Goal: Task Accomplishment & Management: Complete application form

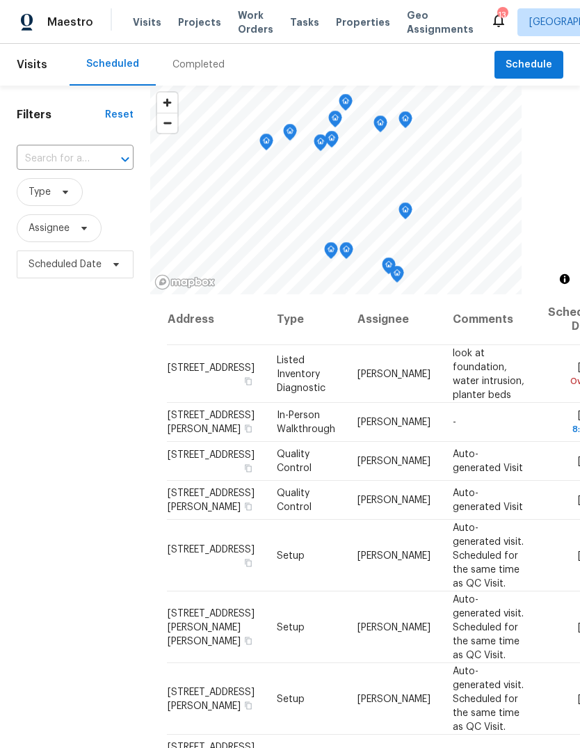
click at [209, 26] on span "Projects" at bounding box center [199, 22] width 43 height 14
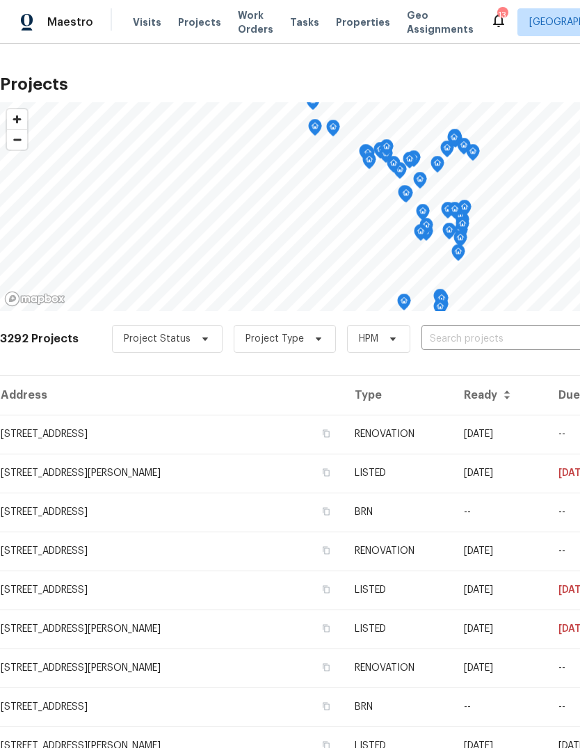
click at [478, 345] on input "text" at bounding box center [501, 339] width 159 height 22
type input "[PERSON_NAME]"
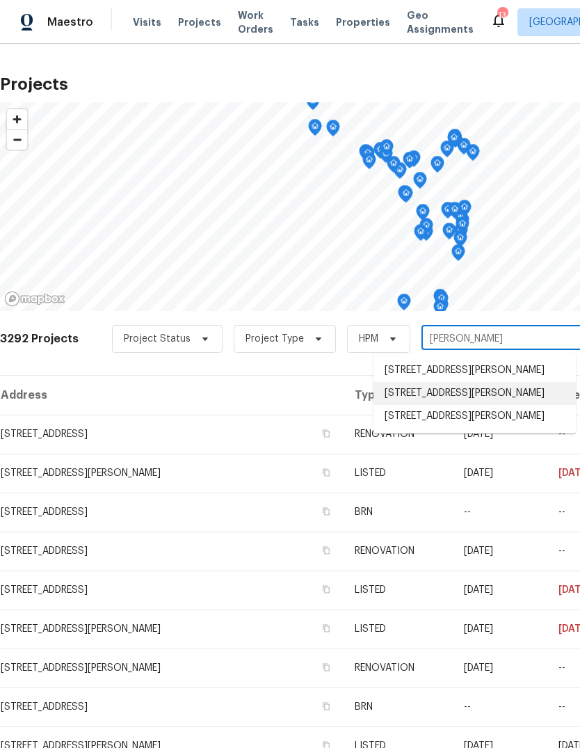
click at [494, 396] on li "[STREET_ADDRESS][PERSON_NAME]" at bounding box center [475, 393] width 202 height 23
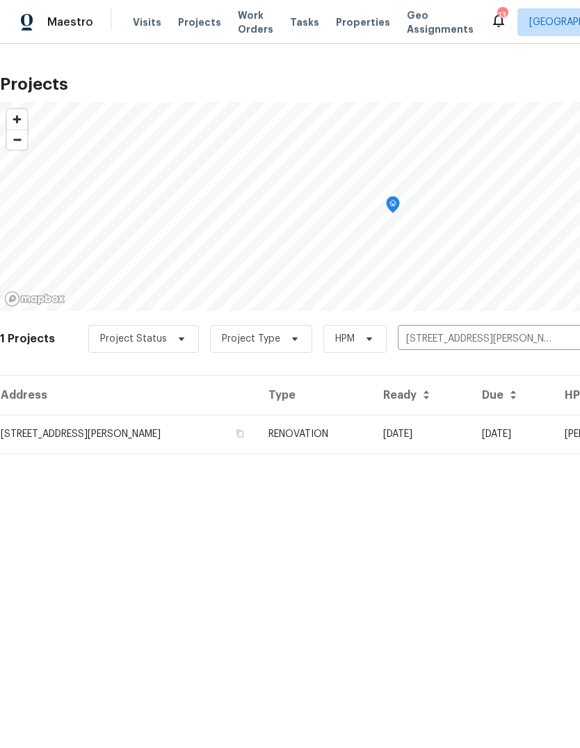
click at [330, 439] on td "RENOVATION" at bounding box center [314, 434] width 115 height 39
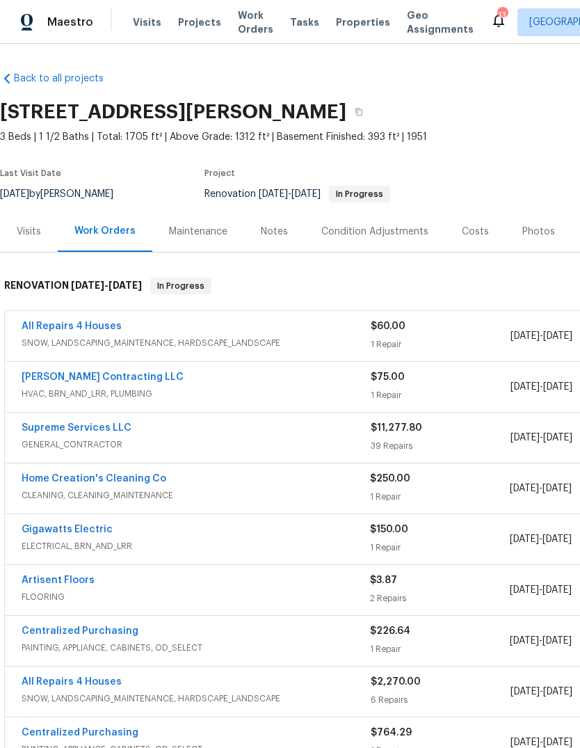
click at [121, 374] on link "[PERSON_NAME] Contracting LLC" at bounding box center [103, 377] width 162 height 10
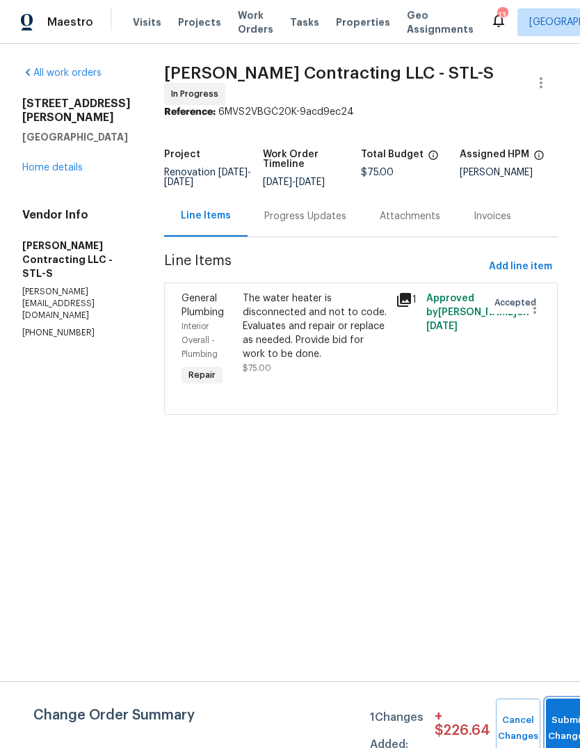
click at [559, 726] on span "Submit Changes" at bounding box center [568, 728] width 31 height 32
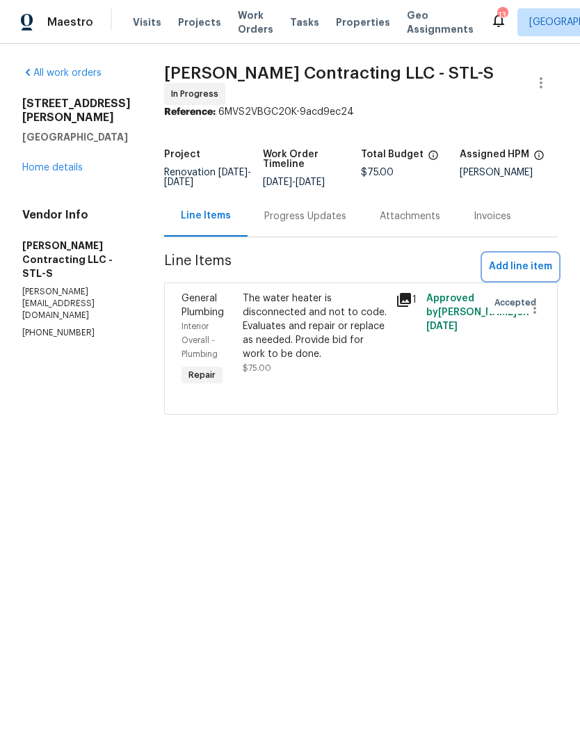
click at [533, 263] on span "Add line item" at bounding box center [520, 266] width 63 height 17
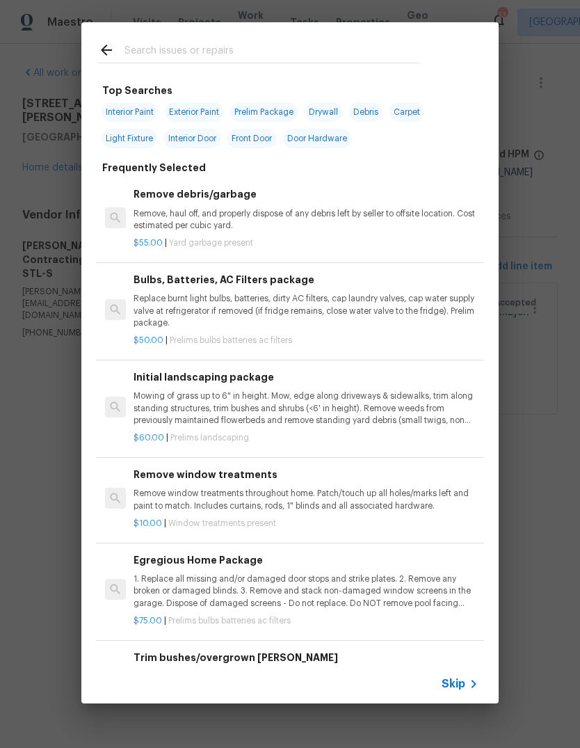
click at [465, 686] on icon at bounding box center [473, 683] width 17 height 17
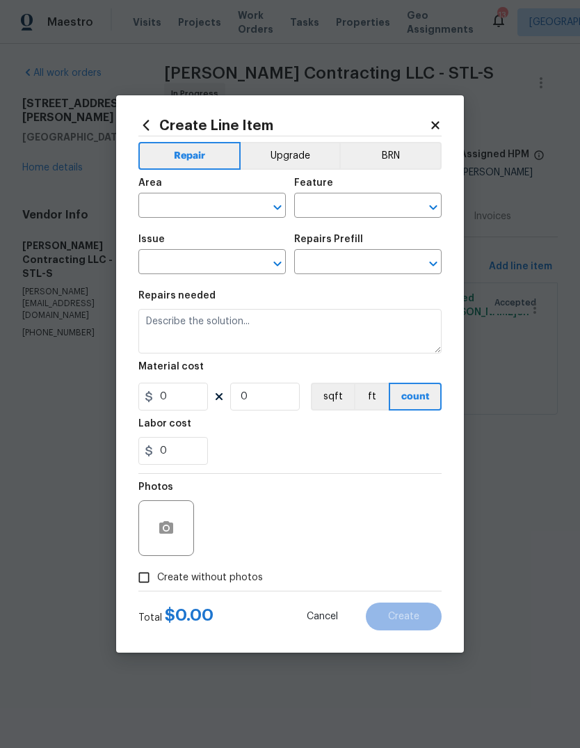
click at [440, 123] on icon at bounding box center [435, 125] width 13 height 13
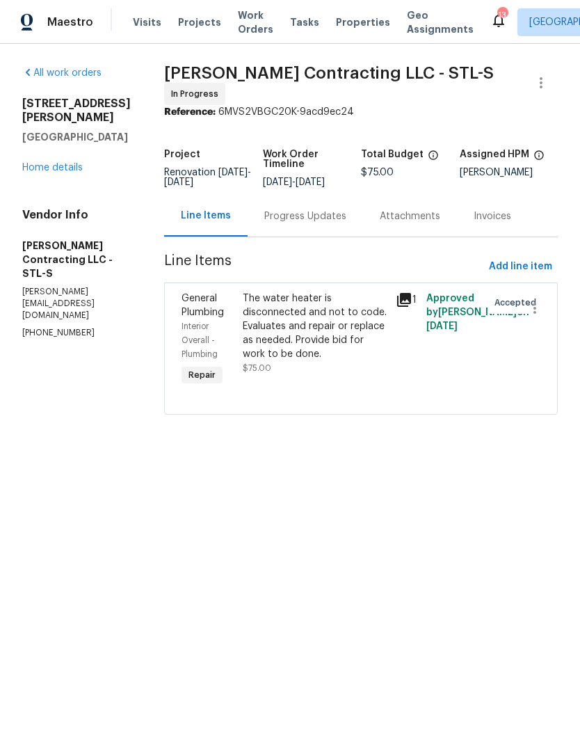
click at [324, 216] on div "Progress Updates" at bounding box center [305, 216] width 82 height 14
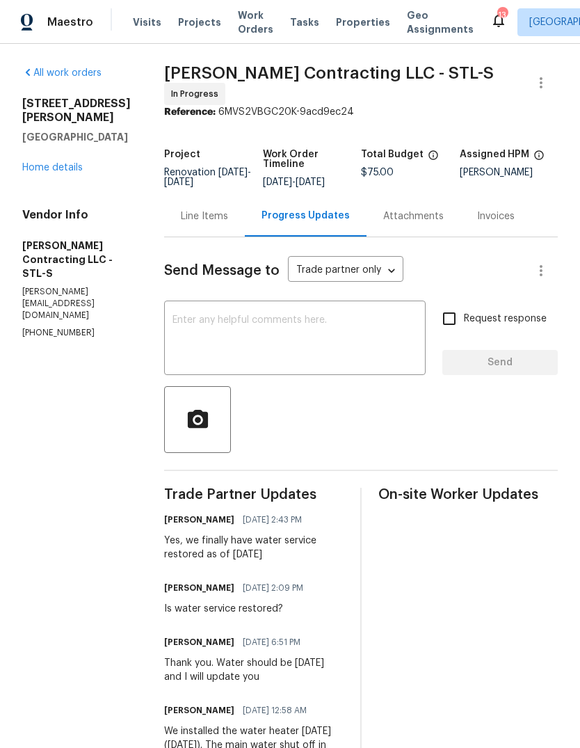
click at [217, 211] on div "Line Items" at bounding box center [204, 216] width 47 height 14
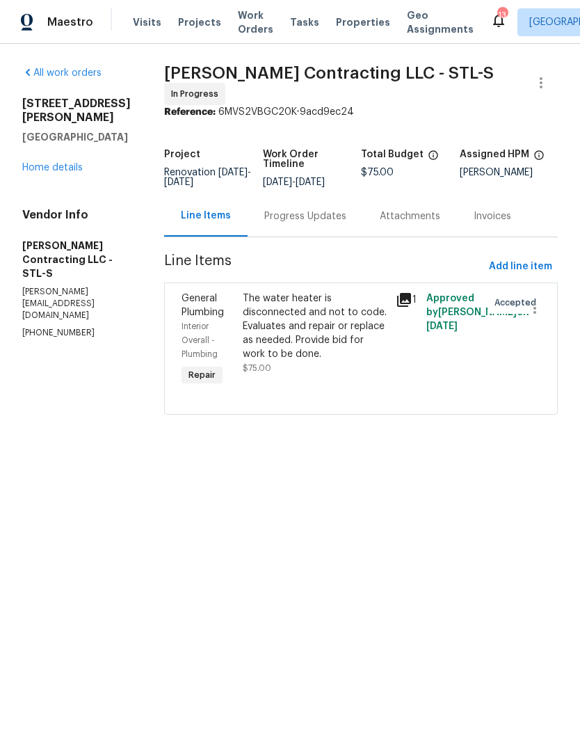
click at [330, 333] on div "The water heater is disconnected and not to code. Evaluates and repair or repla…" at bounding box center [315, 326] width 145 height 70
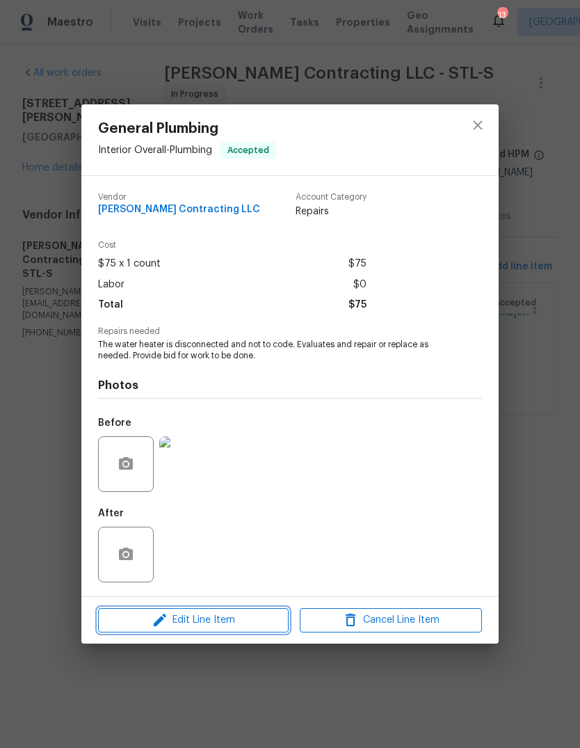
click at [230, 625] on span "Edit Line Item" at bounding box center [193, 619] width 182 height 17
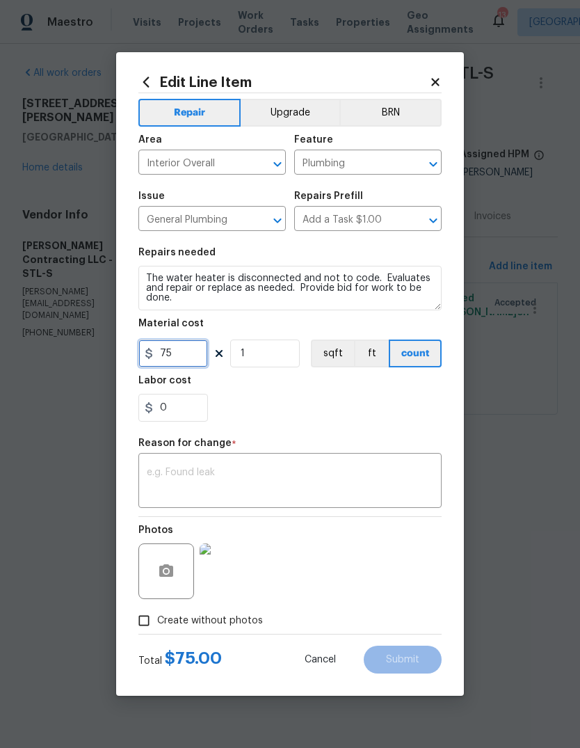
click at [197, 360] on input "75" at bounding box center [173, 353] width 70 height 28
type input "1575"
click at [295, 475] on textarea at bounding box center [290, 481] width 287 height 29
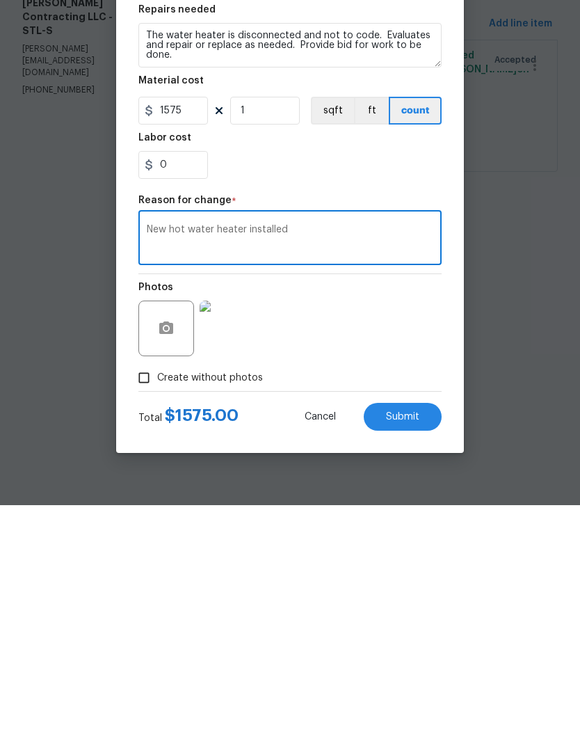
type textarea "New hot water heater installed"
click at [422, 646] on button "Submit" at bounding box center [403, 660] width 78 height 28
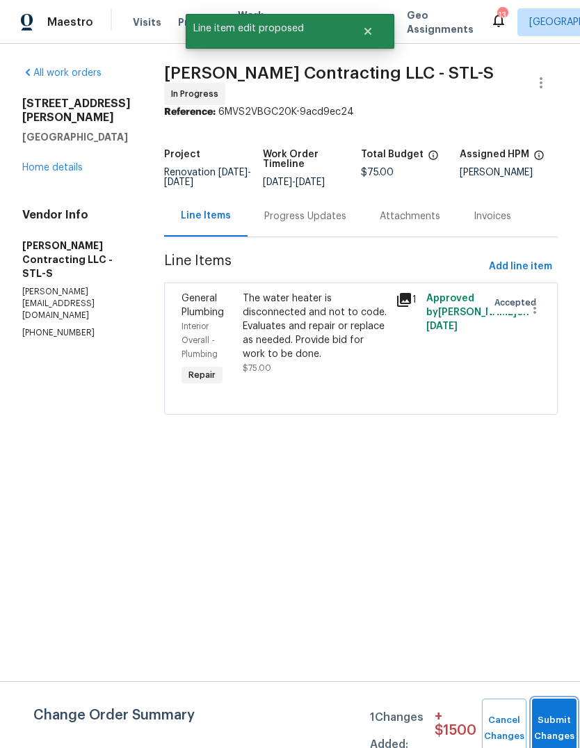
click at [550, 723] on button "Submit Changes" at bounding box center [554, 728] width 45 height 60
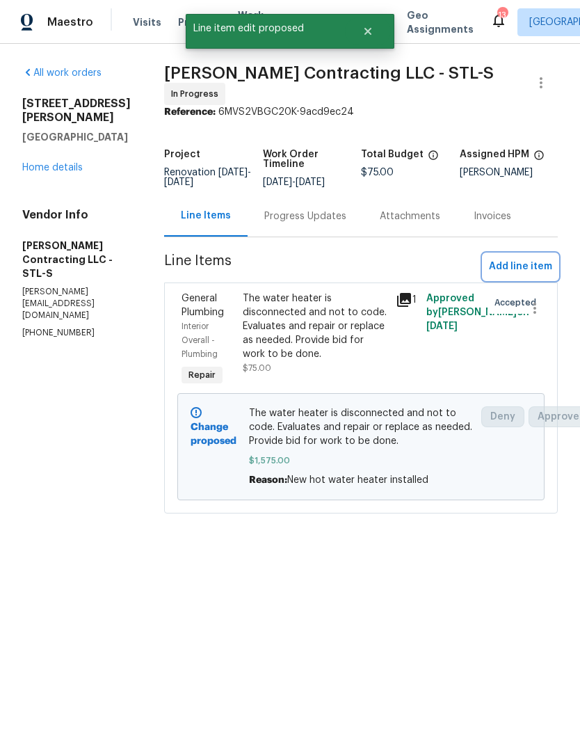
click at [547, 265] on span "Add line item" at bounding box center [520, 266] width 63 height 17
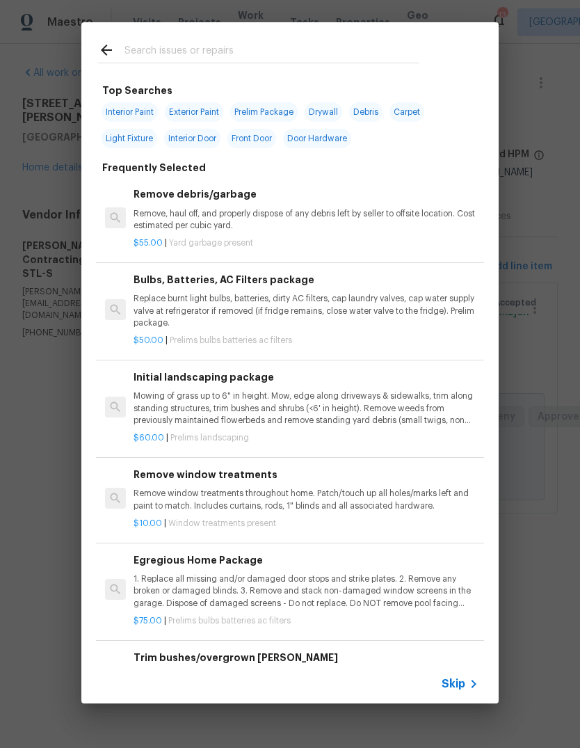
click at [472, 682] on icon at bounding box center [473, 683] width 17 height 17
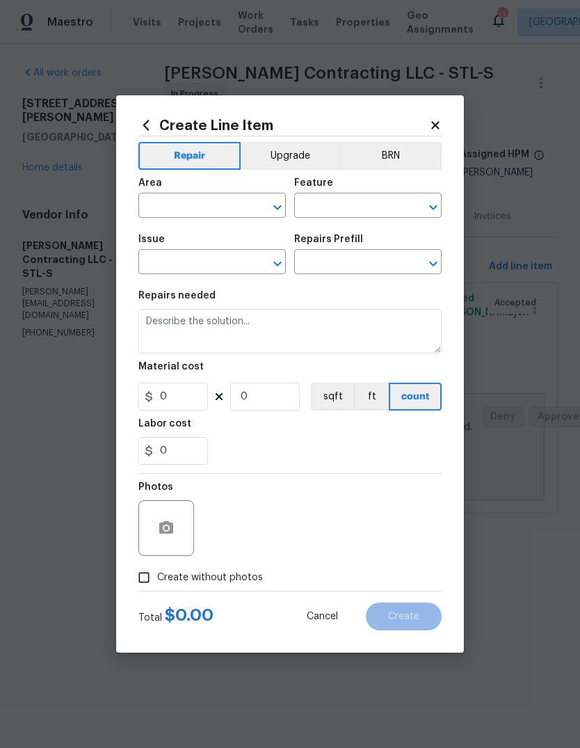
click at [210, 211] on input "text" at bounding box center [192, 207] width 109 height 22
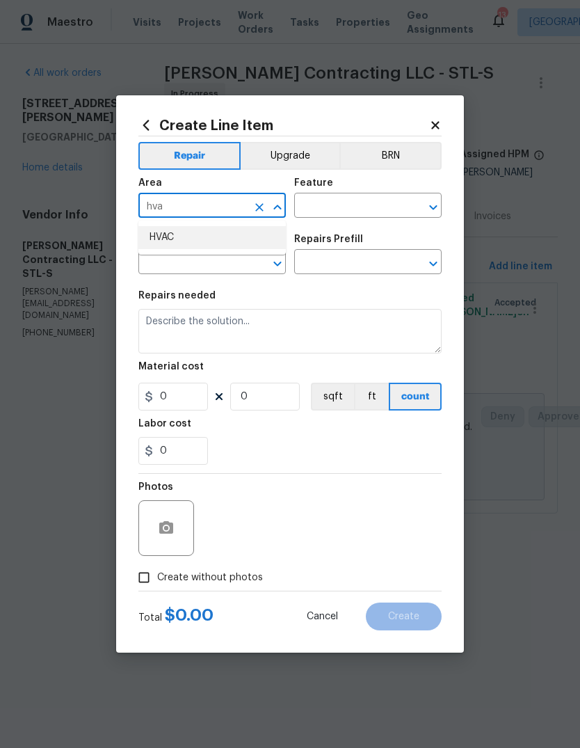
click at [198, 228] on li "HVAC" at bounding box center [211, 237] width 147 height 23
type input "HVAC"
click at [364, 209] on input "text" at bounding box center [348, 207] width 109 height 22
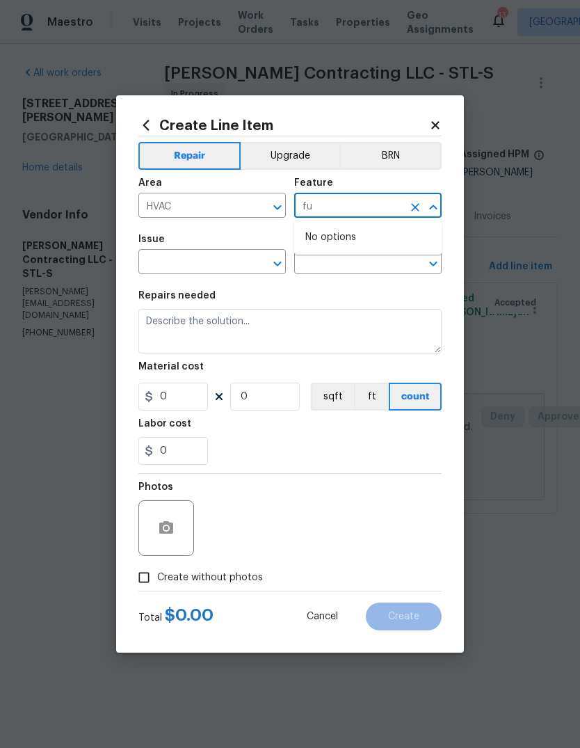
type input "f"
click at [337, 273] on li "HVAC" at bounding box center [367, 270] width 147 height 23
type input "HVAC"
click at [219, 271] on input "text" at bounding box center [192, 264] width 109 height 22
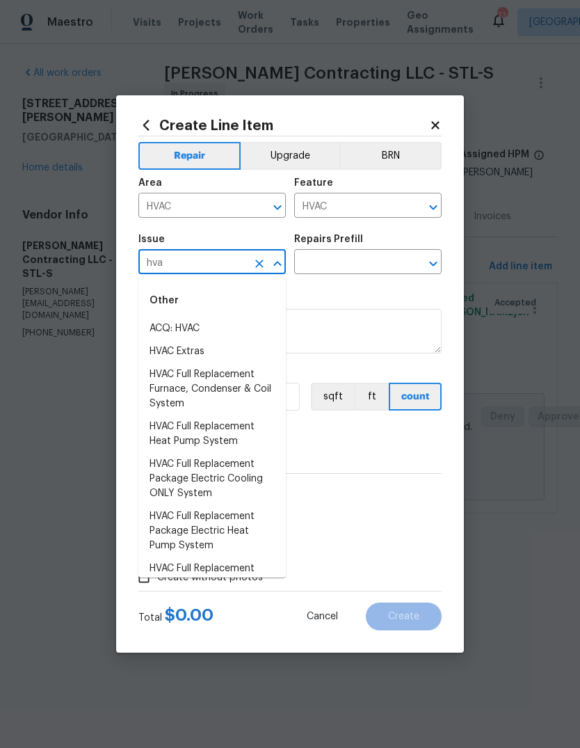
click at [225, 358] on li "HVAC Extras" at bounding box center [211, 351] width 147 height 23
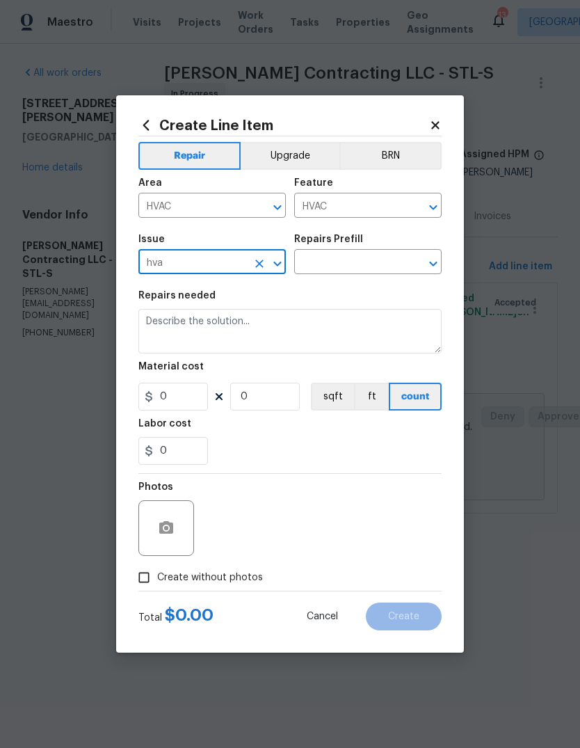
type input "HVAC Extras"
click at [379, 259] on input "text" at bounding box center [348, 264] width 109 height 22
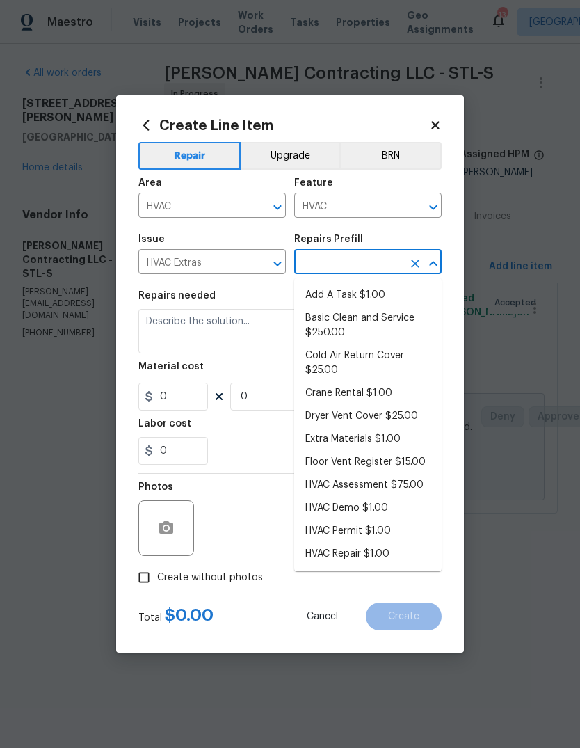
click at [396, 293] on li "Add A Task $1.00" at bounding box center [367, 295] width 147 height 23
type input "Add A Task $1.00"
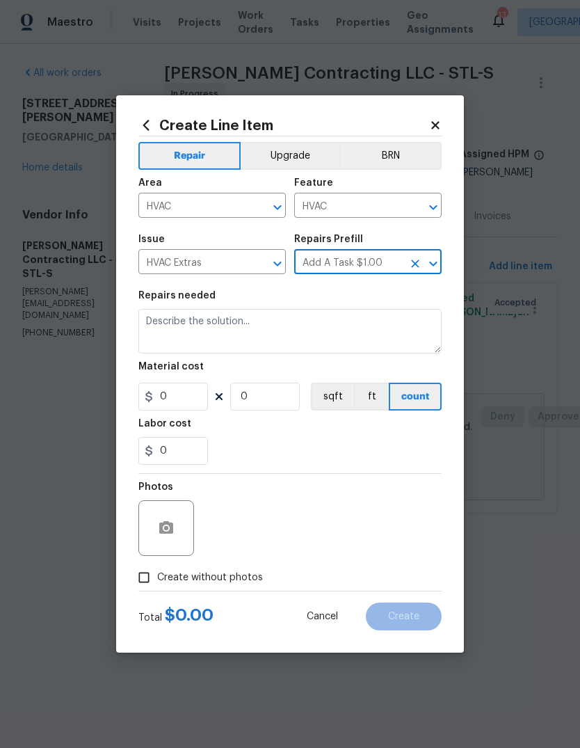
type textarea "HPM to detail"
type input "1"
type input "Add A Task $1.00"
type input "1"
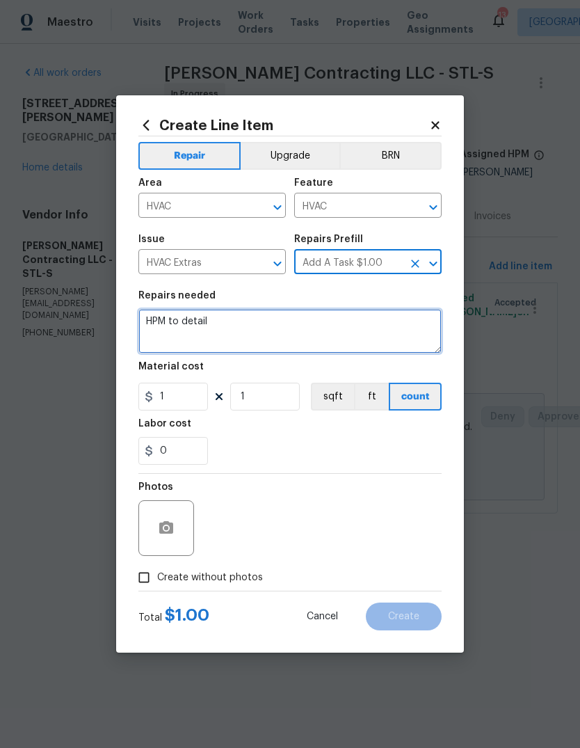
click at [337, 342] on textarea "HPM to detail" at bounding box center [289, 331] width 303 height 45
type textarea "H"
type textarea "S"
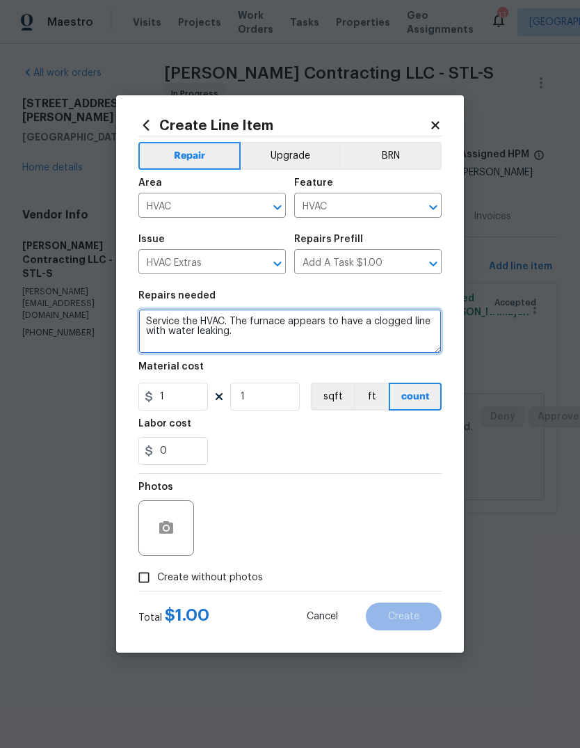
type textarea "Service the HVAC. The furnace appears to have a clogged line with water leaking."
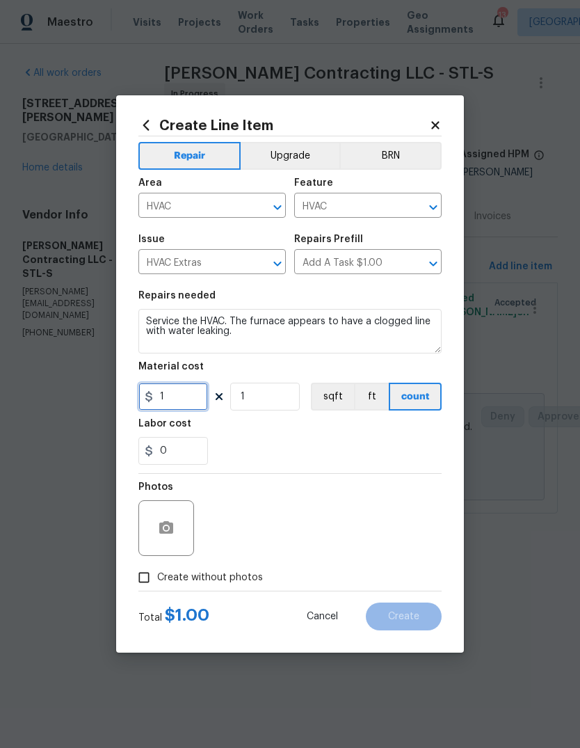
click at [196, 405] on input "1" at bounding box center [173, 397] width 70 height 28
type input "75"
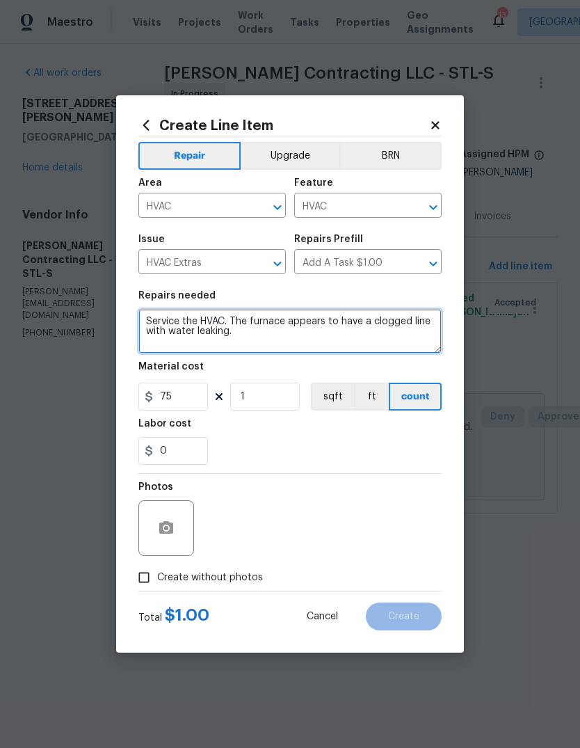
click at [332, 337] on textarea "Service the HVAC. The furnace appears to have a clogged line with water leaking." at bounding box center [289, 331] width 303 height 45
type textarea "Service the HVAC. The furnace appears to have a clogged line with water leaking…"
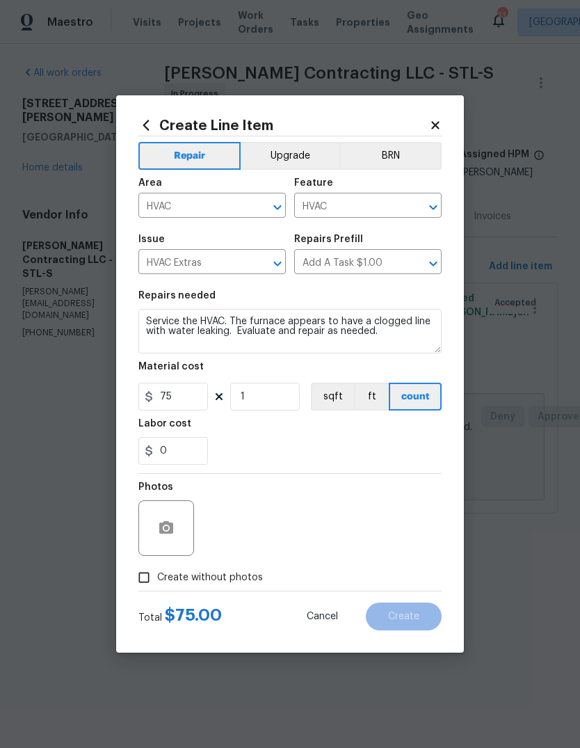
click at [289, 449] on div "0" at bounding box center [289, 451] width 303 height 28
click at [169, 528] on icon "button" at bounding box center [166, 528] width 17 height 17
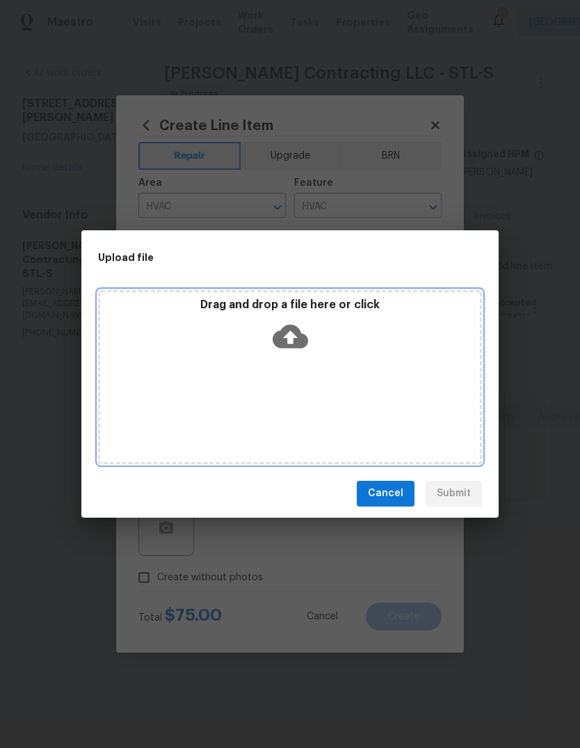
click at [296, 338] on icon at bounding box center [290, 336] width 35 height 24
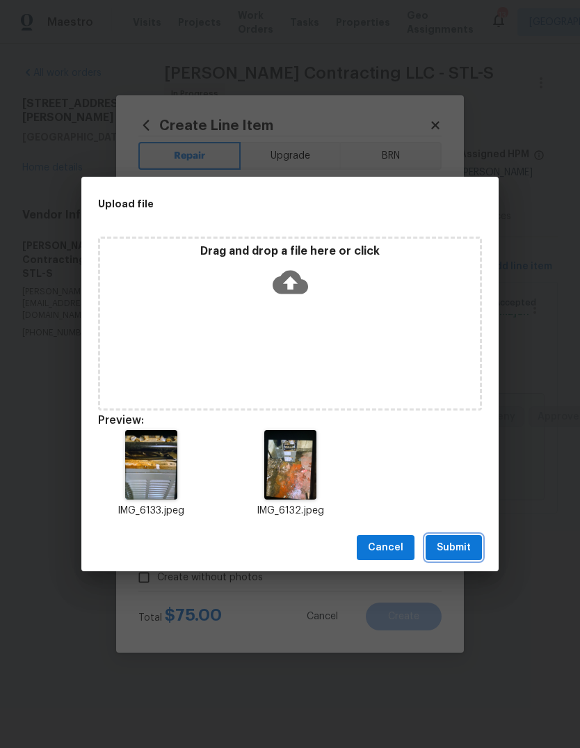
click at [461, 547] on span "Submit" at bounding box center [454, 547] width 34 height 17
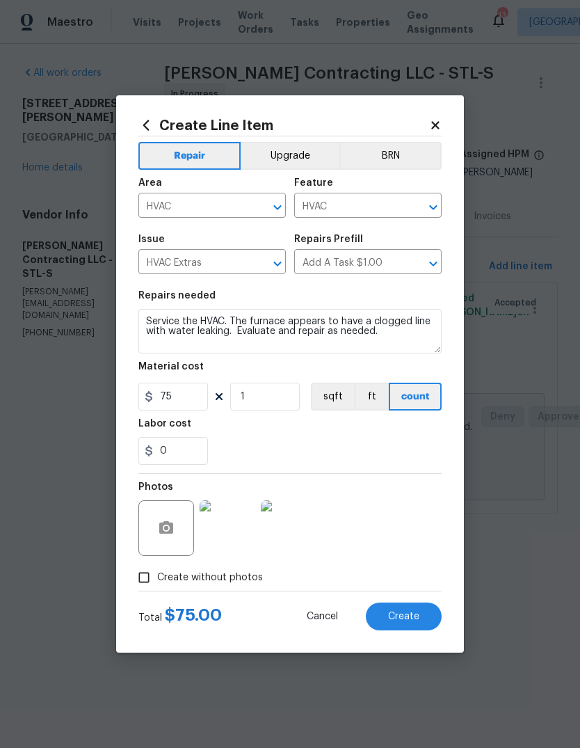
click at [408, 614] on span "Create" at bounding box center [403, 616] width 31 height 10
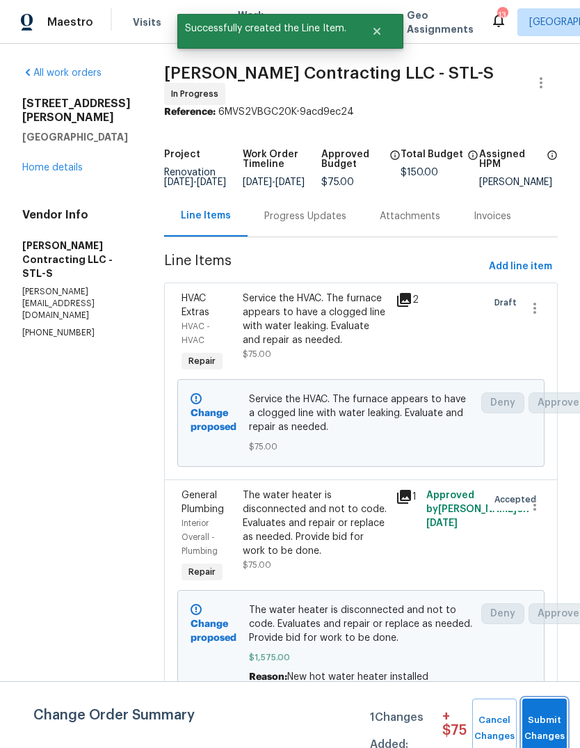
click at [543, 715] on span "Submit Changes" at bounding box center [544, 728] width 31 height 32
